Goal: Check status

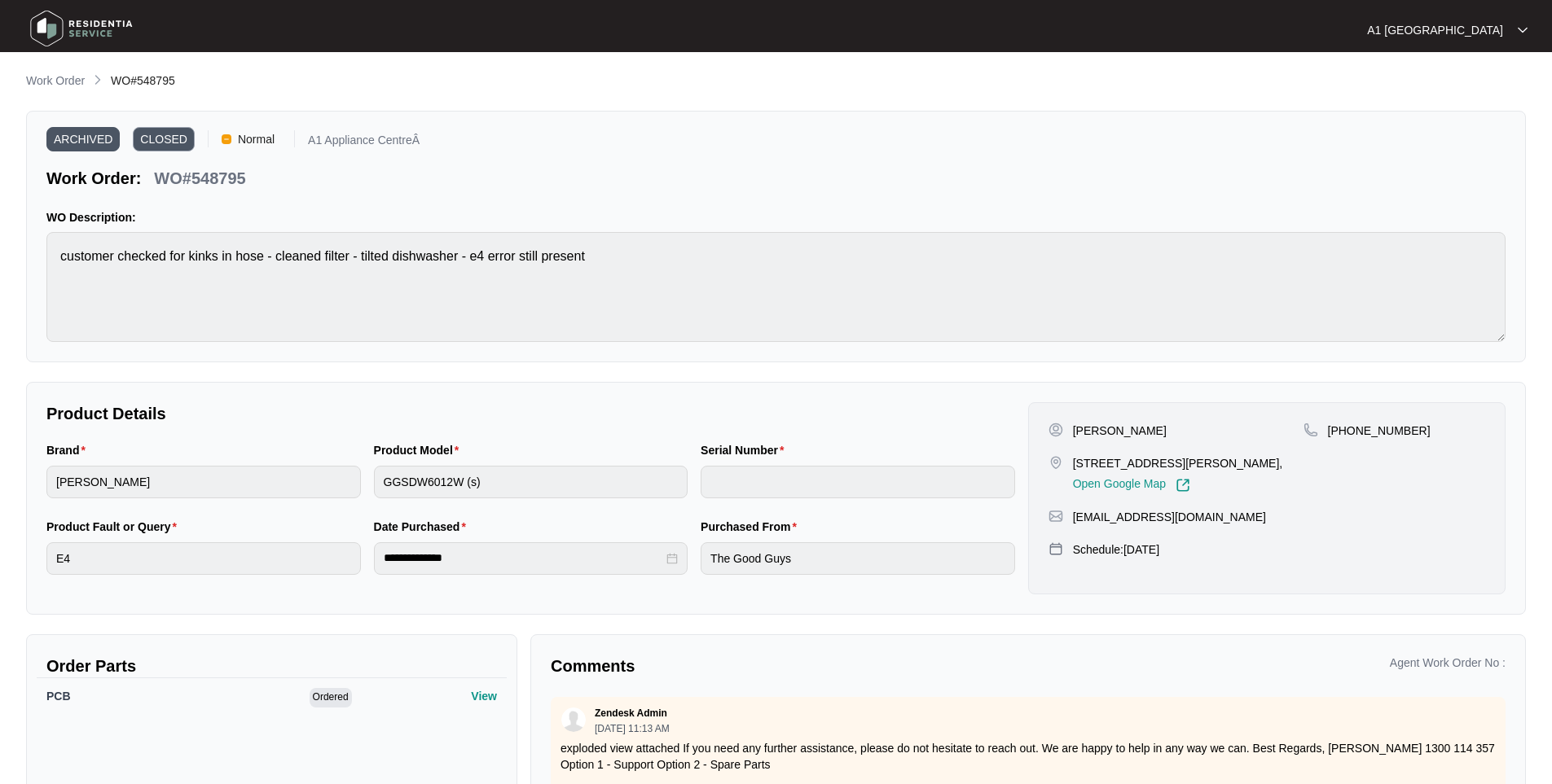
click at [45, 70] on main "**********" at bounding box center [776, 453] width 1552 height 906
click at [47, 72] on p "Work Order" at bounding box center [55, 81] width 58 height 17
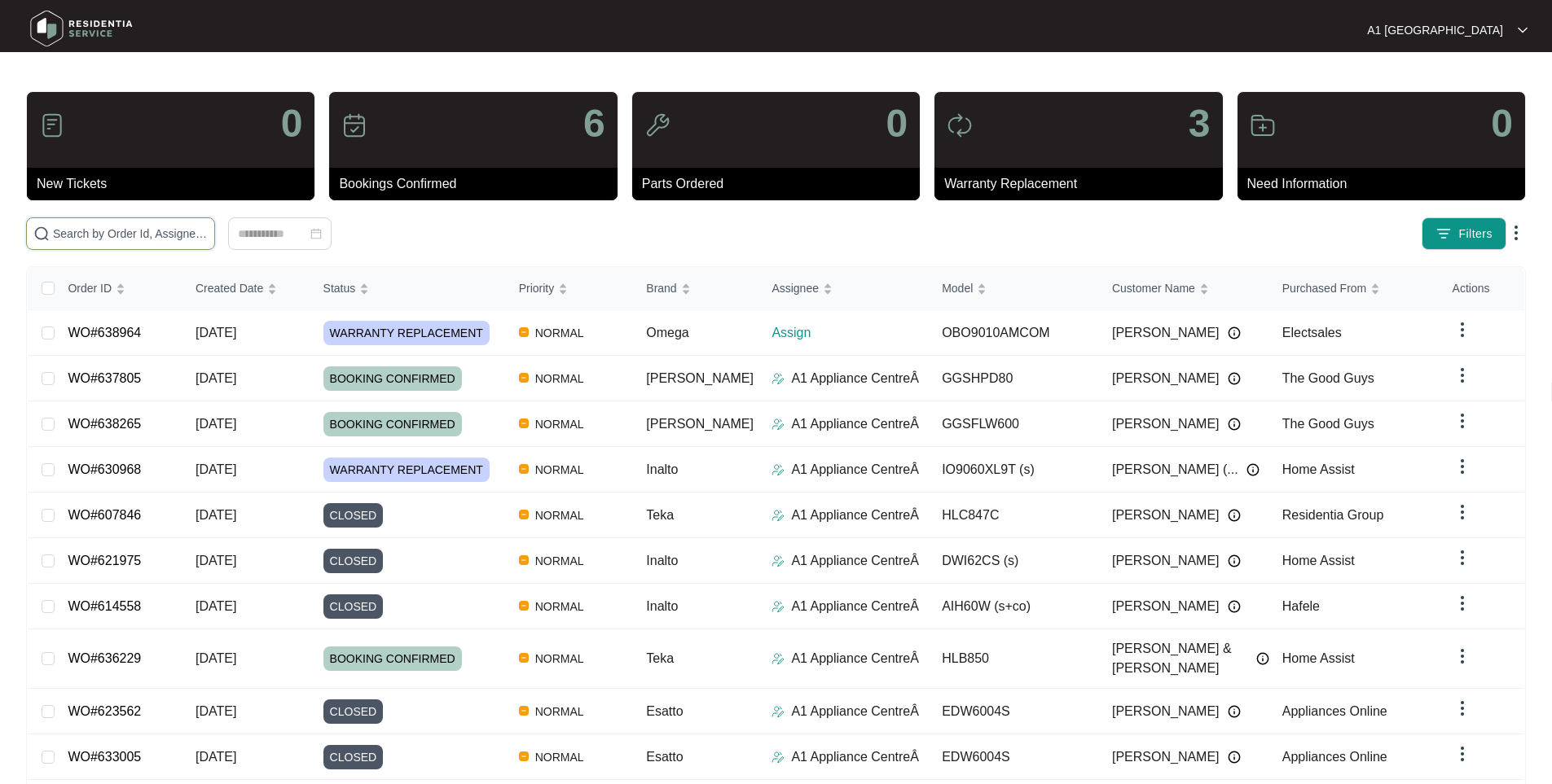
click at [208, 226] on input "text" at bounding box center [130, 233] width 155 height 18
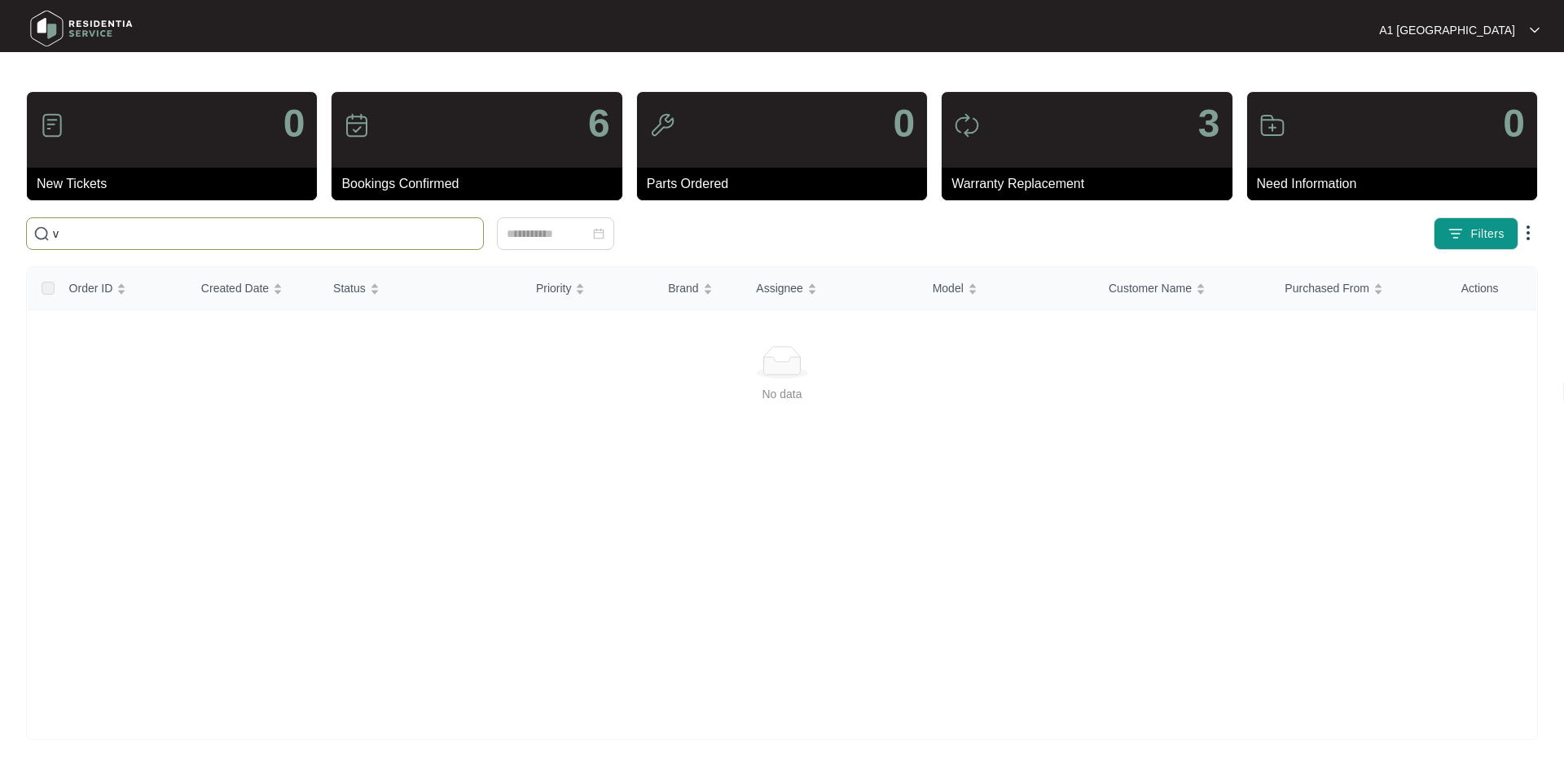
drag, startPoint x: 324, startPoint y: 228, endPoint x: 52, endPoint y: 237, distance: 272.1
click at [52, 237] on span "v" at bounding box center [254, 233] width 458 height 32
paste input "638964"
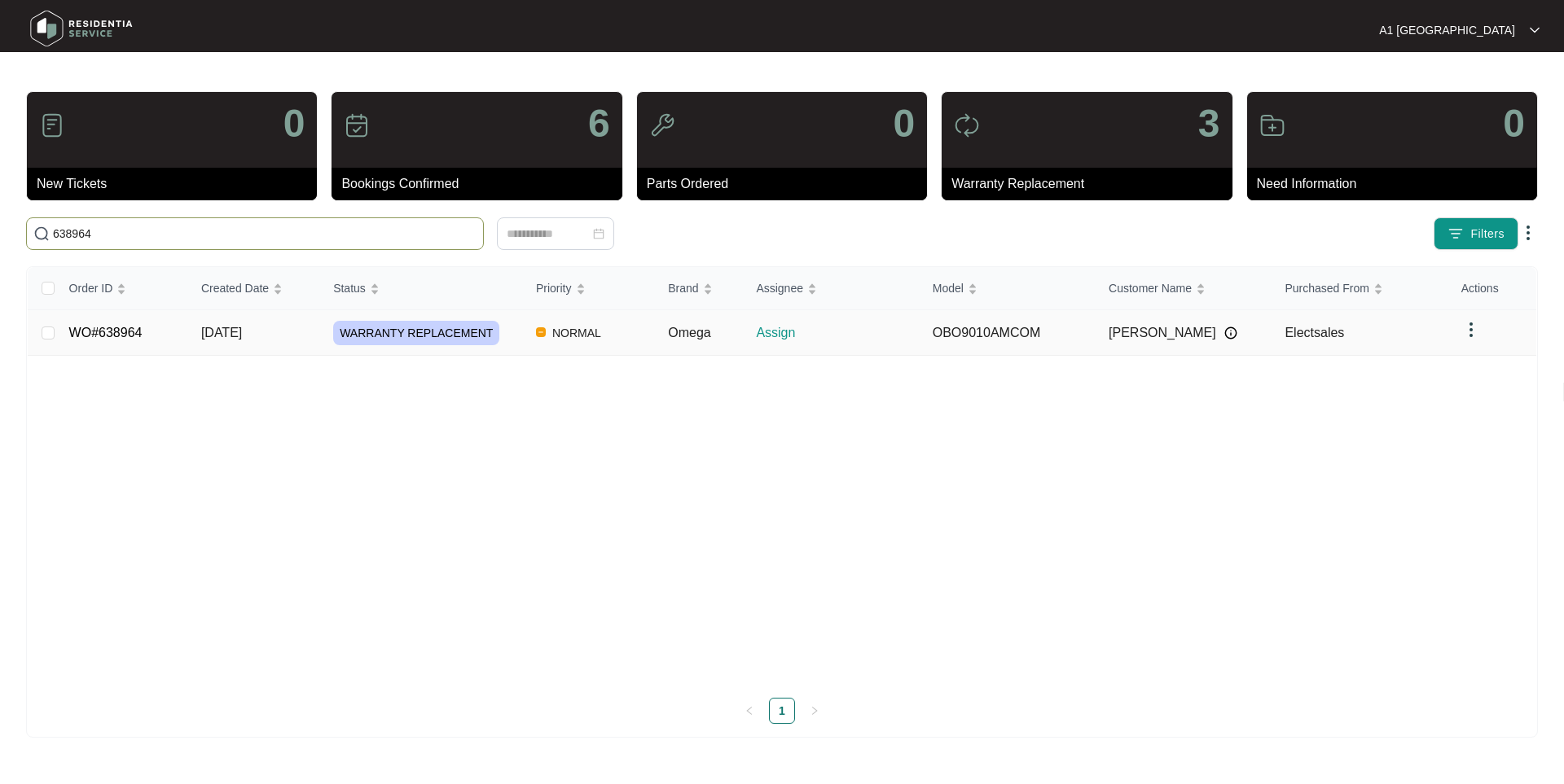
type input "638964"
click at [343, 339] on span "WARRANTY REPLACEMENT" at bounding box center [416, 333] width 166 height 24
